Goal: Answer question/provide support: Answer question/provide support

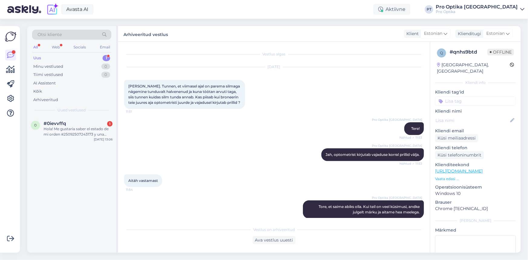
scroll to position [5, 0]
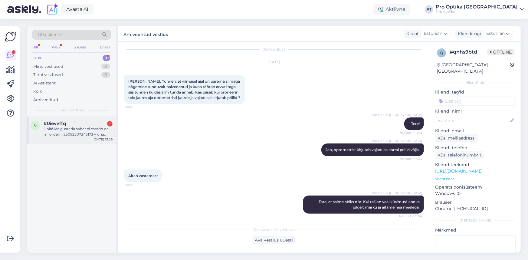
click at [65, 133] on div "Hola! Me gustaria saber el estado de mi orden #25092507243173 y una fecha estim…" at bounding box center [78, 131] width 69 height 11
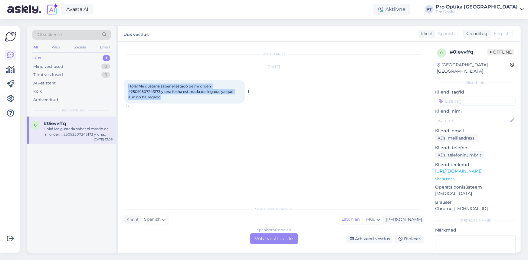
drag, startPoint x: 161, startPoint y: 98, endPoint x: 124, endPoint y: 86, distance: 38.9
click at [124, 86] on div "Hola! Me gustaria saber el estado de mi orden #25092507243173 y una fecha estim…" at bounding box center [184, 92] width 121 height 24
copy span "Hola! Me gustaria saber el estado de mi orden #25092507243173 y una fecha estim…"
click at [282, 238] on div "Spanish to Estonian Võta vestlus üle" at bounding box center [274, 238] width 48 height 11
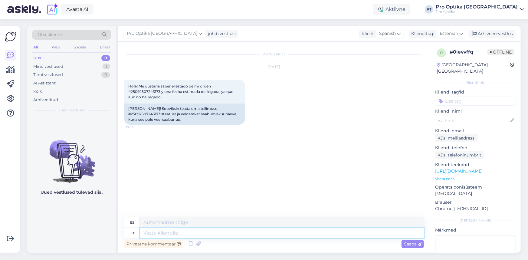
click at [176, 233] on textarea at bounding box center [282, 233] width 284 height 10
type textarea "Tre!"
type textarea "¡Tres!"
type textarea "Tr"
type textarea "T"
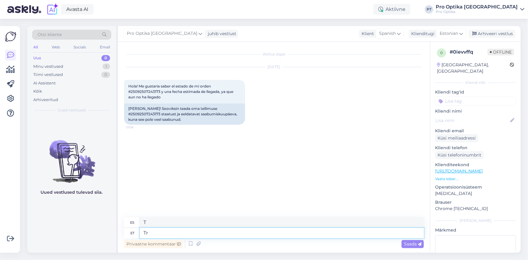
type textarea "T"
click at [191, 245] on icon at bounding box center [190, 244] width 7 height 9
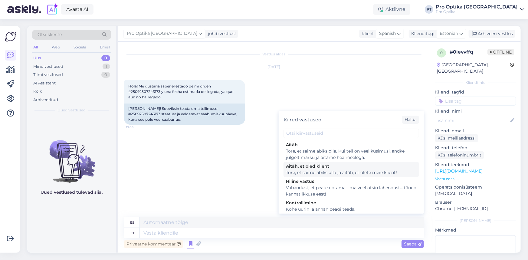
scroll to position [220, 0]
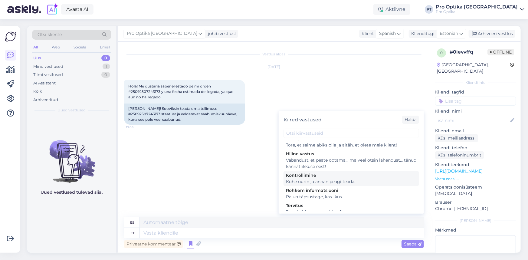
click at [339, 185] on div "Kohe uurin ja annan peagi teada." at bounding box center [351, 182] width 131 height 6
type textarea "Lo investigaré de inmediato y te lo haré saber pronto."
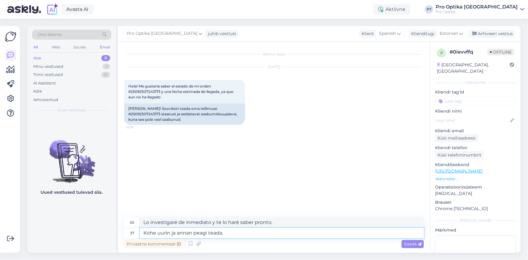
click at [246, 233] on textarea "Kohe uurin ja annan peagi teada." at bounding box center [282, 233] width 284 height 10
type textarea "[PERSON_NAME]!Kohe uurin ja [PERSON_NAME] peagi teada."
type textarea "¡Hola! Lo revisaré enseguida y te aviso pronto."
type textarea "[PERSON_NAME]! Kohe uurin ja [PERSON_NAME] peagi teada."
type textarea "¡Hola! Lo revisaré y te aviso pronto."
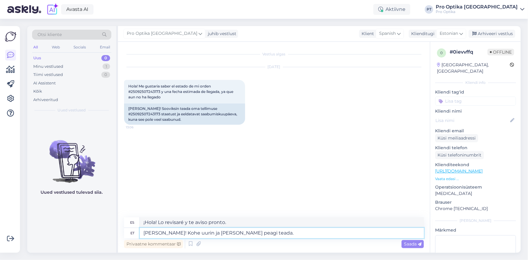
click at [220, 234] on textarea "[PERSON_NAME]! Kohe uurin ja [PERSON_NAME] peagi teada." at bounding box center [282, 233] width 284 height 10
type textarea "[PERSON_NAME]! Kohe uurin ja [PERSON_NAME] teada."
type textarea "¡Hola! Lo revisaré enseguida y te aviso."
click at [262, 234] on textarea "[PERSON_NAME]! Kohe uurin ja [PERSON_NAME] Teile teada." at bounding box center [282, 233] width 284 height 10
type textarea "[PERSON_NAME]! Kohe uurin ja [PERSON_NAME] Teile teada."
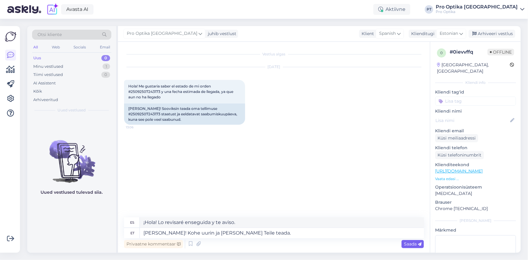
click at [413, 245] on span "Saada" at bounding box center [413, 243] width 18 height 5
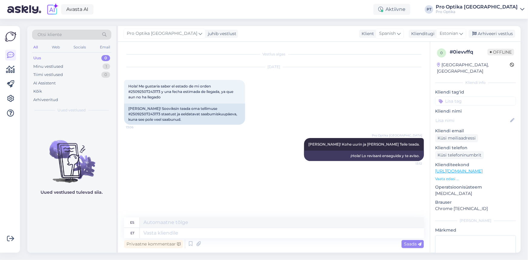
click at [483, 168] on link "[URL][DOMAIN_NAME]" at bounding box center [459, 170] width 48 height 5
click at [149, 230] on textarea at bounding box center [282, 233] width 284 height 10
type textarea "Teie"
type textarea "Su"
type textarea "Teie tellitud"
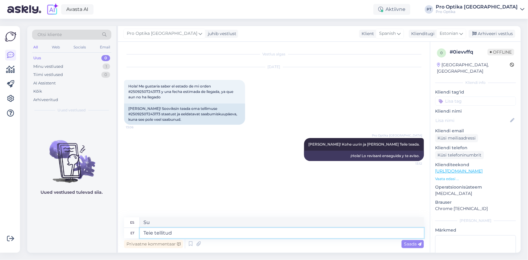
type textarea "Su pedido"
type textarea "Teie tellitud läätsed"
type textarea "Los lentes que usted ordenó"
type textarea "Teie tellitud läätsed on"
type textarea "Los lentes que usted ordenó son"
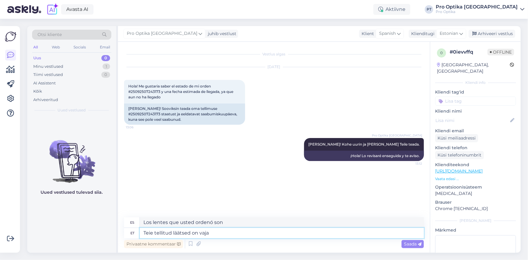
type textarea "Teie tellitud läätsed on vaja"
type textarea "Los lentes que usted ordenó son necesarios"
type textarea "Teie tellitud läätsed on vaja tellida"
type textarea "Los lentes que usted ordenó deben ser ordenados"
type textarea "Teie tellitud läätsed on vaja tellida ja ne"
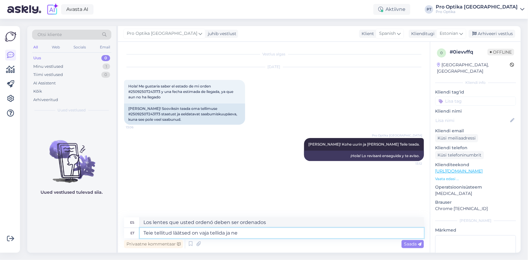
type textarea "Los lentes que usted ordenó deben ser ordenados y"
type textarea "Teie tellitud läätsed on vaja tellida ja need peaks m"
type textarea "Los lentes que usted ordenó deben ser ordenados y deben ser"
type textarea "Teie tellitud läätsed on vaja tellida ja need peaks meieni jõ"
type textarea "Los lentes que usted pidió deben ser ordenados y deben llegarnos."
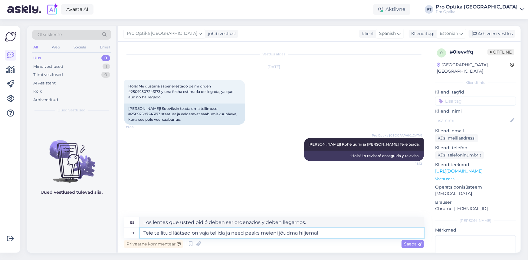
type textarea "Teie tellitud läätsed on vaja tellida ja need peaks meieni jõudma hiljemalt"
type textarea "Los lentes que usted ordenó deben ser ordenados y deben llegarnos antes de"
type textarea "Teie tellitud läätsed on vaja tellida ja need peaks meieni jõudma hiljemalt 17"
type textarea "Las lentes que usted pidió deben ser ordenadas y deben llegarnos a más tardar e…"
type textarea "Teie tellitud läätsed on vaja tellida ja need peaks meieni jõudma hiljemalt 17."
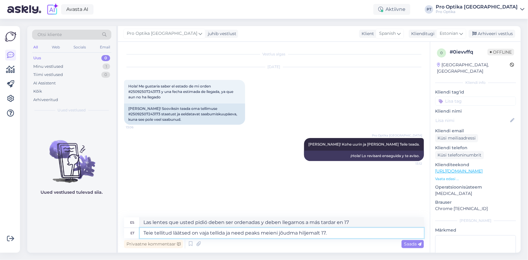
type textarea "Los lentes que usted pidió deben ser ordenados y deben llegarnos a más tardar e…"
type textarea "Teie tellitud läätsed on vaja tellida ja need peaks meieni jõudma hiljemalt 17.…"
type textarea "Las lentes que usted ha pedido deben ser ordenadas y deben llegarnos a más tard…"
type textarea "Teie tellitud läätsed on vaja tellida ja need peaks meieni jõudma hiljemalt 17.…"
type textarea "Las lentes que usted ha pedido deben ser ordenadas y deben llegarnos a más tard…"
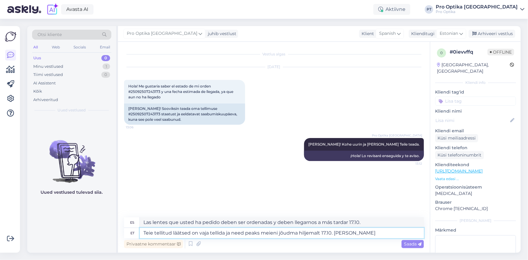
type textarea "Teie tellitud läätsed on vaja tellida ja need peaks meieni jõudma hiljemalt 17.…"
type textarea "Los lentes que usted ordenó deben ser ordenados y deben llegarnos a más tardar …"
type textarea "Teie tellitud läätsed on vaja tellida ja need peaks meieni jõudma hiljemalt 17.…"
type textarea "Las lentes que usted pidió deben ser ordenadas y deben llegarnos a más tardar 1…"
type textarea "Teie tellitud läätsed on vaja tellida ja need peaks meieni jõudma hiljemalt 17.…"
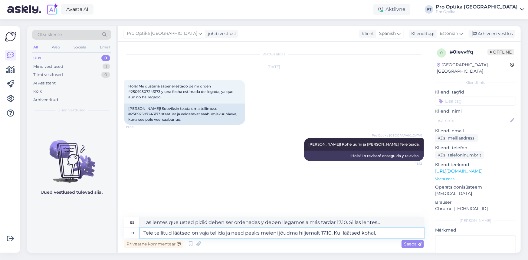
type textarea "Las lentes que pidió deben ser ordenadas y deben llegarnos a más tardar 17.10. …"
type textarea "Teie tellitud läätsed on vaja tellida ja need peaks meieni jõudma hiljemalt 17.…"
type textarea "Los lentes que pidió deben ser pedidos y deben llegarnos a más tardar 17.10. Un…"
type textarea "Teie tellitud läätsed on vaja tellida ja need peaks meieni jõudma hiljemalt 17.…"
type textarea "Las lentes que pidió deben ser ordenadas y deben llegarnos a más tardar 17.10. …"
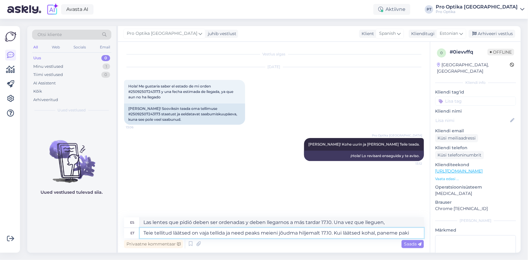
type textarea "Teie tellitud läätsed on vaja tellida ja need peaks meieni jõudma hiljemalt 17.…"
type textarea "Los lentes que pidió deben ser pedidos y deben llegarnos a más tardar 17.10. Un…"
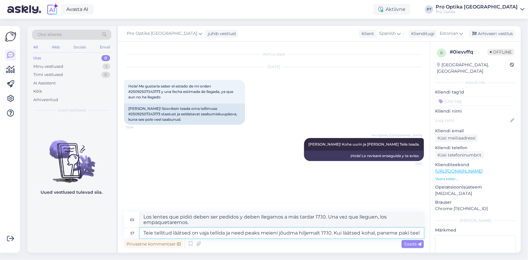
type textarea "Teie tellitud läätsed on vaja tellida ja need peaks meieni jõudma hiljemalt 17.…"
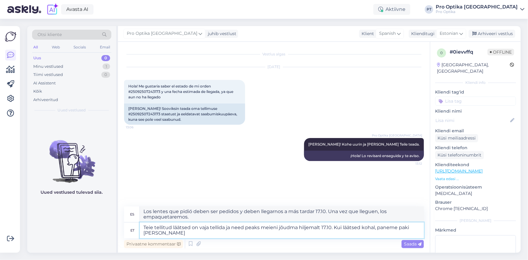
type textarea "Los lentes que usted pidió deben ser ordenados y deben llegarnos a más tardar 1…"
click at [159, 236] on textarea "Teie tellitud läätsed on vaja tellida ja need peaks meieni jõudma hiljemalt 17.…" at bounding box center [282, 231] width 284 height 16
type textarea "Teie tellitud läätsed on vaja tellida ja need peaks meieni jõudma hiljemalt 17.…"
type textarea "Los lentes que pidió deben ser pedidos y deben llegarnos a más tardar 17.10. Un…"
type textarea "Teie tellitud läätsed on vaja tellida ja need peaks meieni jõudma hiljemalt 17.…"
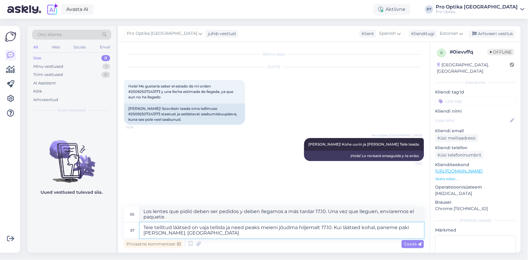
type textarea "Los lentes que ordenó deben ser ordenados y deben llegarnos a más tardar 17.10.…"
type textarea "Teie tellitud läätsed on vaja tellida ja need peaks meieni jõudma hiljemalt 17.…"
type textarea "Los lentes que pidió deben ser pedidos y deben llegarnos a más tardar 17.10. Un…"
type textarea "Teie tellitud läätsed on vaja tellida ja need peaks meieni jõudma hiljemalt 17.…"
type textarea "Los lentes que pidió deben ser pedidos y deben llegarnos a más tardar 17.10. Un…"
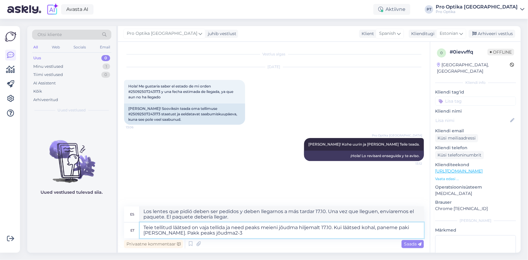
type textarea "Teie tellitud läätsed on vaja tellida ja need peaks meieni jõudma hiljemalt 17.…"
type textarea "Los lentes que pidió deben ser pedidos y deben llegarnos a más tardar 17.10. Un…"
type textarea "Teie tellitud läätsed on vaja tellida ja need peaks meieni jõudma hiljemalt 17.…"
type textarea "Los lentes que pidió deben ser pedidos y deben llegarnos a más tardar 17.10. Un…"
type textarea "Teie tellitud läätsed on vaja tellida ja need peaks meieni jõudma hiljemalt 17.…"
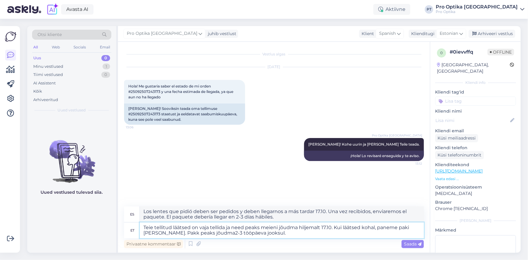
type textarea "Los lentes que pidió deben ser pedidos y deben llegarnos a más tardar 17.10. Un…"
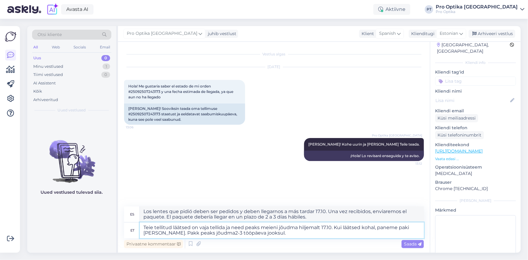
scroll to position [0, 0]
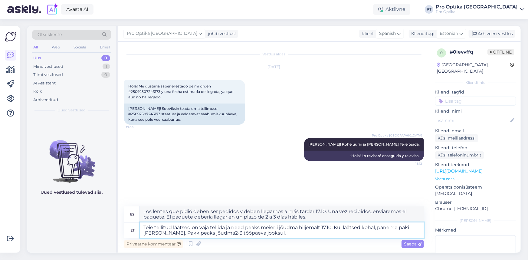
drag, startPoint x: 190, startPoint y: 228, endPoint x: 182, endPoint y: 230, distance: 8.7
click at [182, 230] on textarea "Teie tellitud läätsed on vaja tellida ja need peaks meieni jõudma hiljemalt 17.…" at bounding box center [282, 231] width 284 height 16
drag, startPoint x: 173, startPoint y: 229, endPoint x: 225, endPoint y: 227, distance: 52.1
click at [225, 227] on textarea "Teie tellitud läätsed on vaja tellida ja need peaks meieni jõudma hiljemalt 17.…" at bounding box center [282, 231] width 284 height 16
click at [191, 230] on textarea "Teie tellitud läätsed on vaja tellida ja need peaks meieni jõudma hiljemalt 17.…" at bounding box center [282, 231] width 284 height 16
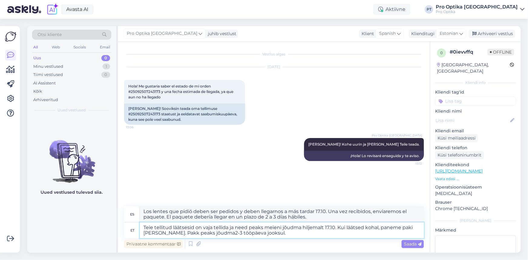
click at [202, 226] on textarea "Teie tellitud läätsesid on vaja tellida ja need peaks meieni jõudma hiljemalt 1…" at bounding box center [282, 231] width 284 height 16
type textarea "Teie tellitud läätsesid oli vaja tellida ja need peaks meieni jõudma hiljemalt …"
type textarea "Los lentes que pediste ya estaban pedidos y deberían llegarnos a más tardar 17.…"
click at [206, 236] on textarea "Teie tellitud läätsesid oli vaja tellida ja need peaks meieni jõudma hiljemalt …" at bounding box center [282, 231] width 284 height 16
type textarea "Teie tellitud läätsesid oli vaja tellida ja need peaks meieni jõudma hiljemalt …"
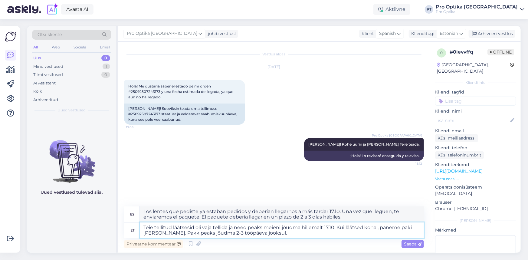
type textarea "Los lentes que pediste ya estaban pedidos y deberían llegarnos a más tardar 17.…"
type textarea "Teie tellitud läätsesid oli vaja tellida ja need peaks meieni jõudma hiljemalt …"
click at [413, 243] on span "Saada" at bounding box center [413, 243] width 18 height 5
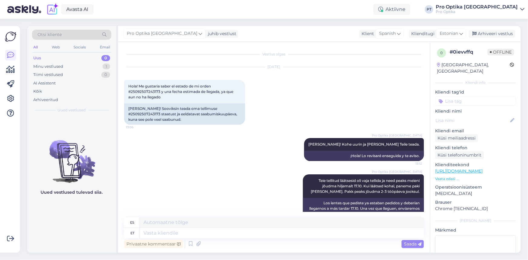
scroll to position [19, 0]
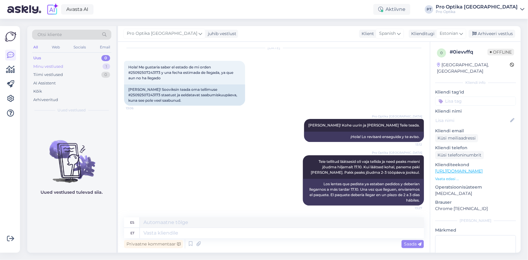
click at [49, 65] on div "Minu vestlused" at bounding box center [48, 67] width 30 height 6
